Goal: Task Accomplishment & Management: Use online tool/utility

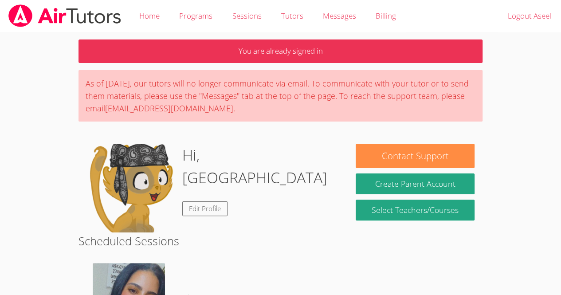
click at [529, 168] on body "Home Programs Sessions Tutors Messages Billing Logout Aseel You are already sig…" at bounding box center [280, 147] width 561 height 295
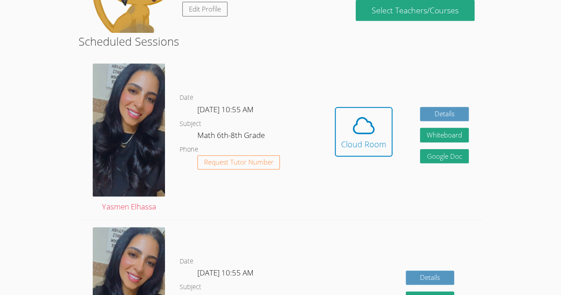
scroll to position [199, 0]
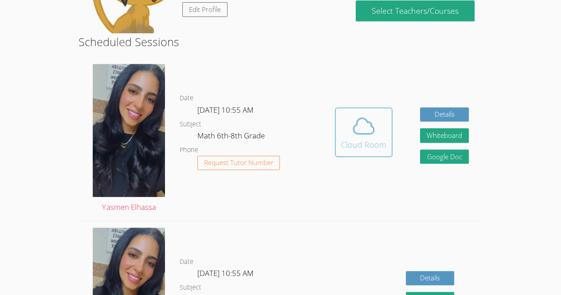
click at [373, 124] on icon at bounding box center [363, 125] width 25 height 25
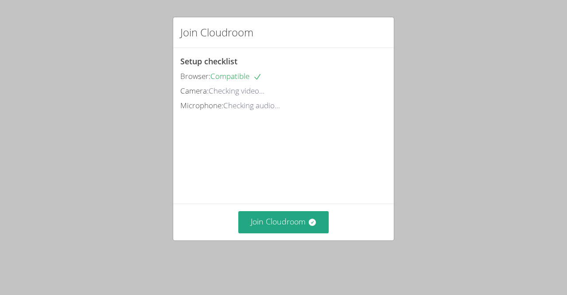
click at [503, 150] on div "Join Cloudroom Setup checklist Browser: Compatible Camera: Checking video... Mi…" at bounding box center [283, 147] width 567 height 295
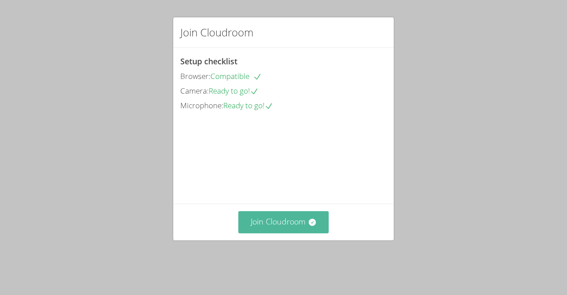
click at [296, 233] on button "Join Cloudroom" at bounding box center [283, 222] width 91 height 22
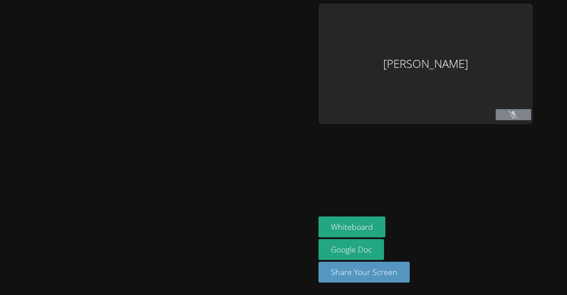
click at [525, 230] on div "Whiteboard Google Doc Share Your Screen" at bounding box center [426, 252] width 215 height 73
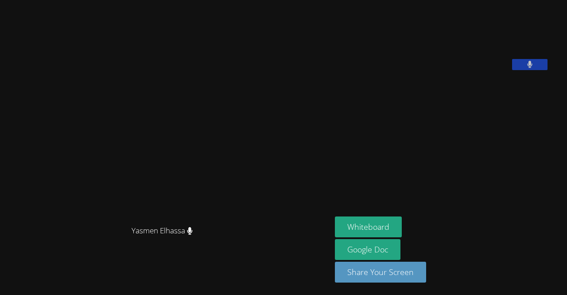
click at [481, 216] on aside "[PERSON_NAME] Whiteboard Google Doc Share Your Screen" at bounding box center [443, 147] width 222 height 295
click at [401, 222] on button "Whiteboard" at bounding box center [368, 226] width 67 height 21
